Goal: Task Accomplishment & Management: Manage account settings

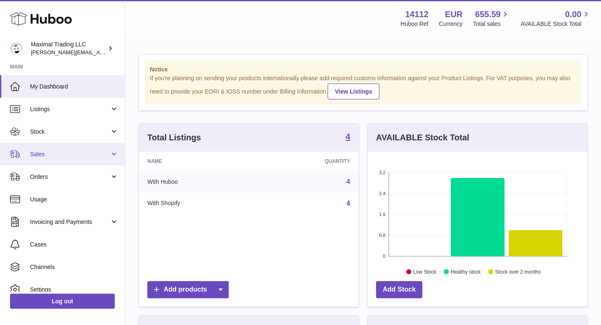
scroll to position [130, 220]
click at [47, 157] on span "Sales" at bounding box center [70, 154] width 80 height 8
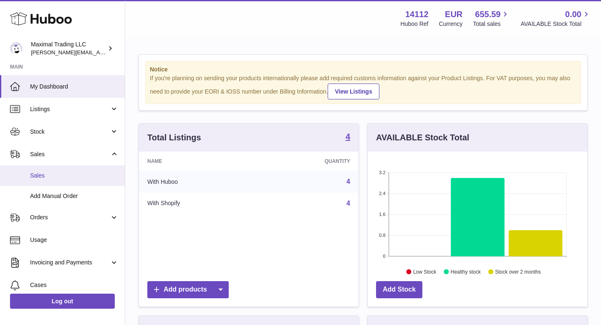
click at [48, 175] on span "Sales" at bounding box center [74, 176] width 89 height 8
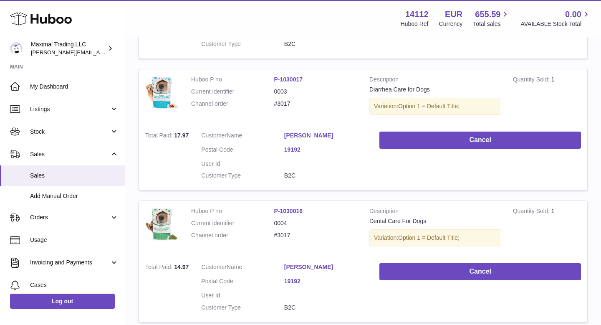
scroll to position [406, 0]
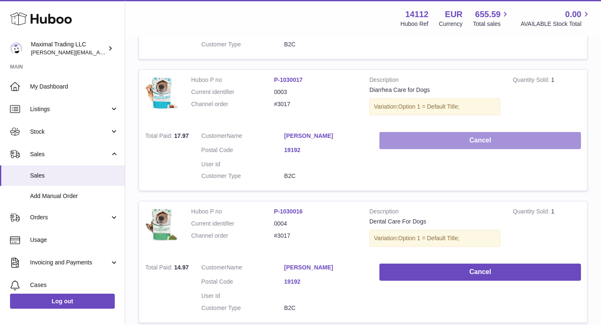
click at [446, 132] on button "Cancel" at bounding box center [481, 140] width 202 height 17
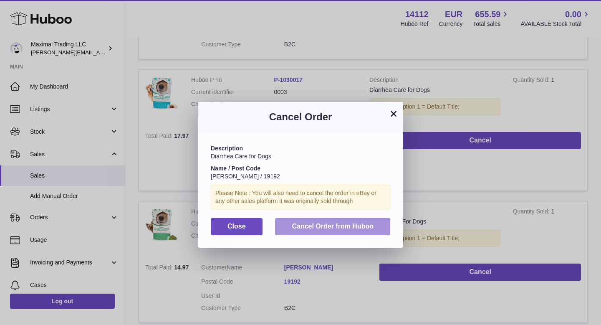
click at [344, 223] on span "Cancel Order from Huboo" at bounding box center [333, 226] width 82 height 7
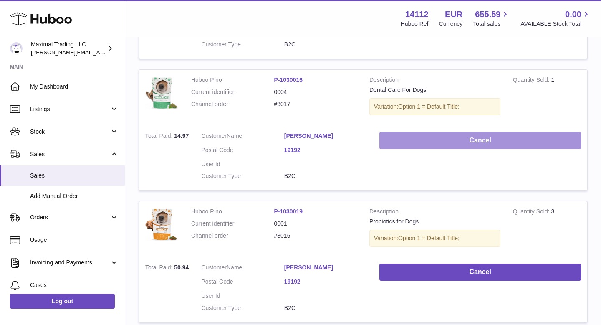
click at [464, 132] on button "Cancel" at bounding box center [481, 140] width 202 height 17
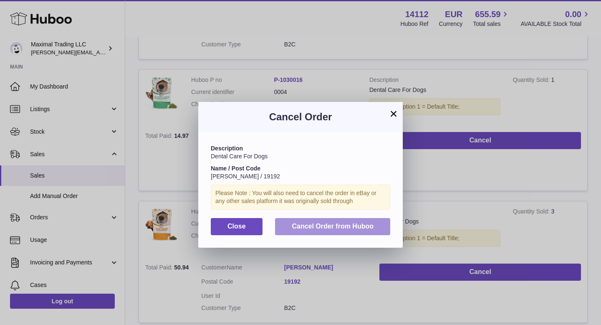
click at [309, 226] on span "Cancel Order from Huboo" at bounding box center [333, 226] width 82 height 7
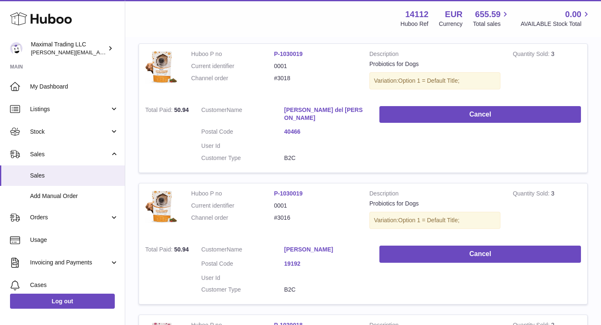
scroll to position [291, 0]
